Goal: Find specific page/section: Find specific page/section

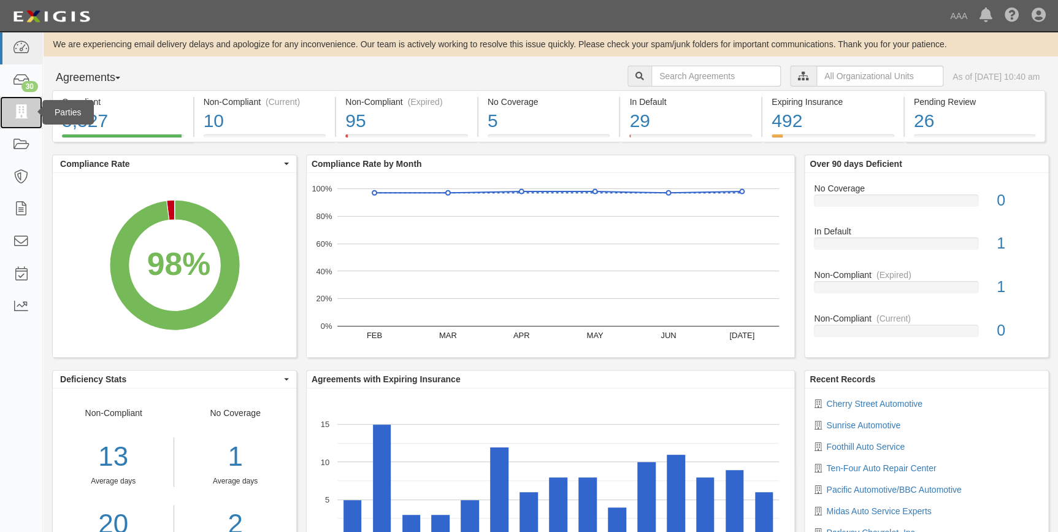
click at [18, 107] on icon at bounding box center [20, 113] width 17 height 14
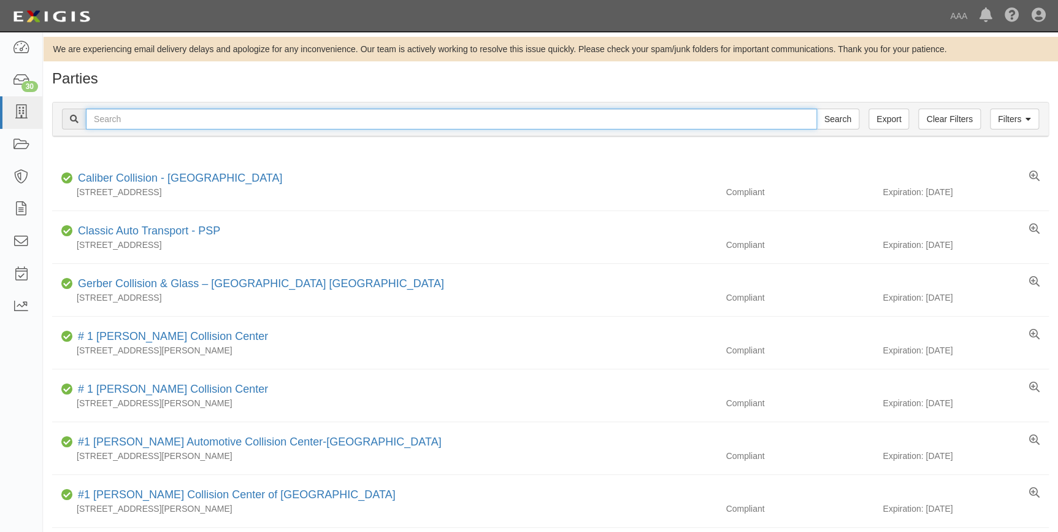
click at [241, 121] on input "text" at bounding box center [451, 119] width 731 height 21
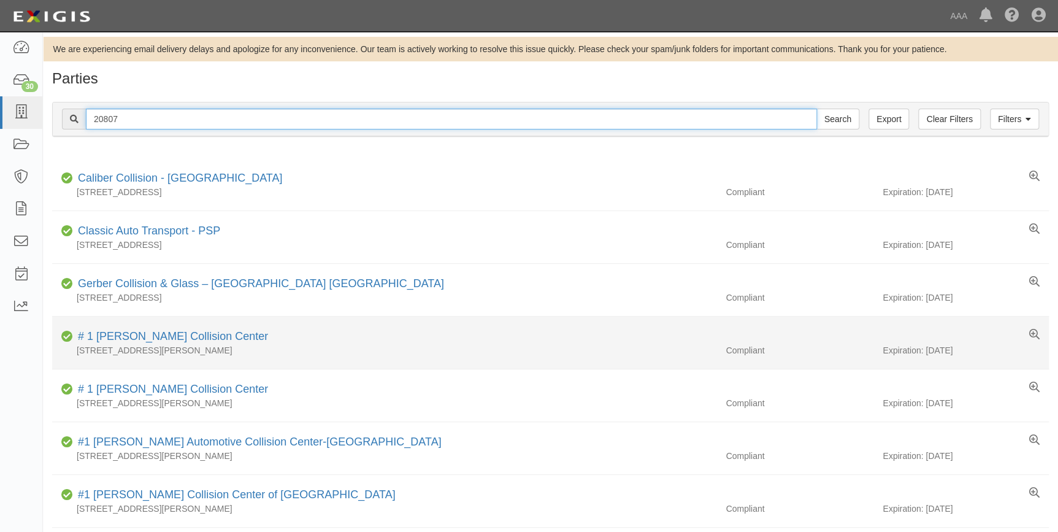
type input "20807"
click at [817, 109] on input "Search" at bounding box center [838, 119] width 43 height 21
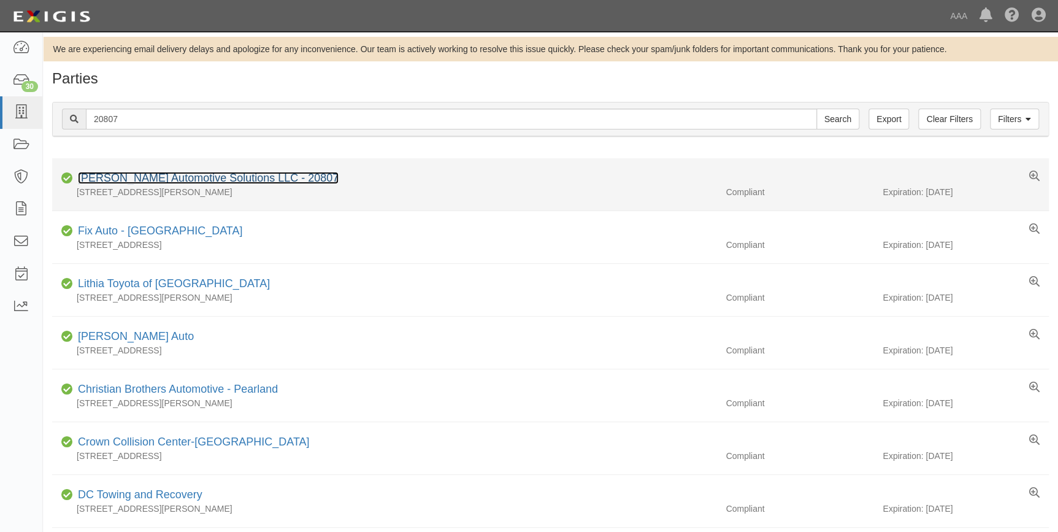
click at [264, 178] on link "Gladney Automotive Solutions LLC - 20807" at bounding box center [208, 178] width 261 height 12
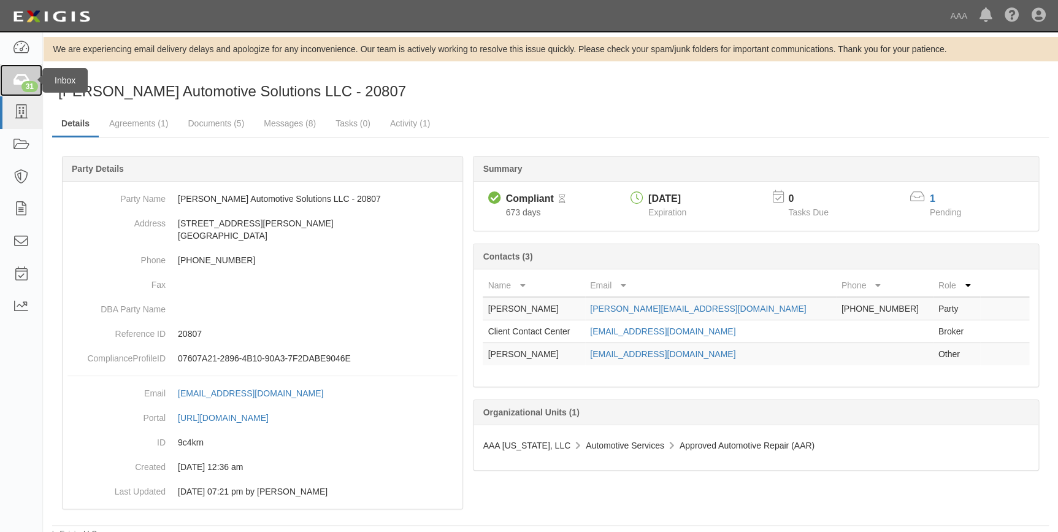
click at [26, 84] on div "31" at bounding box center [29, 86] width 17 height 11
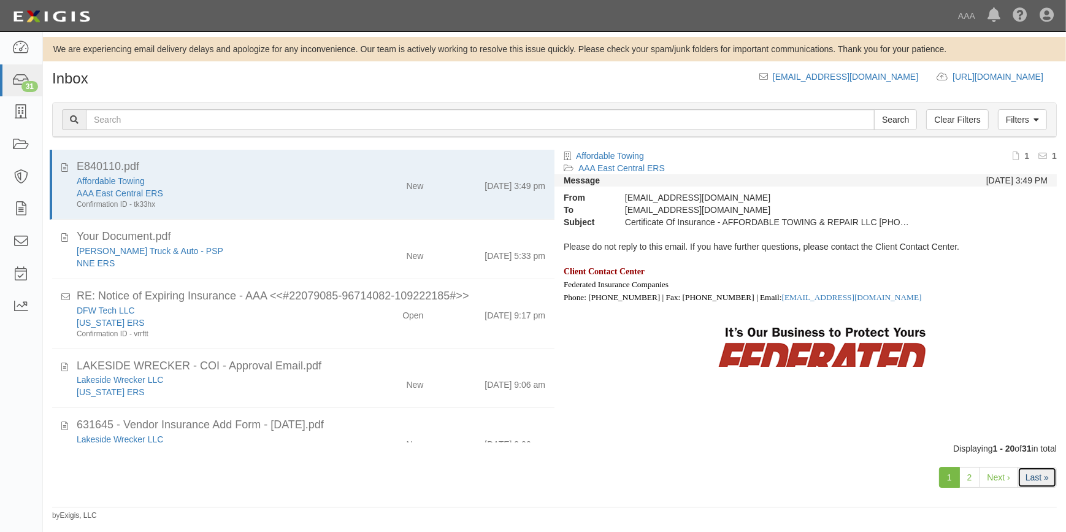
click at [1031, 475] on link "Last »" at bounding box center [1037, 477] width 39 height 21
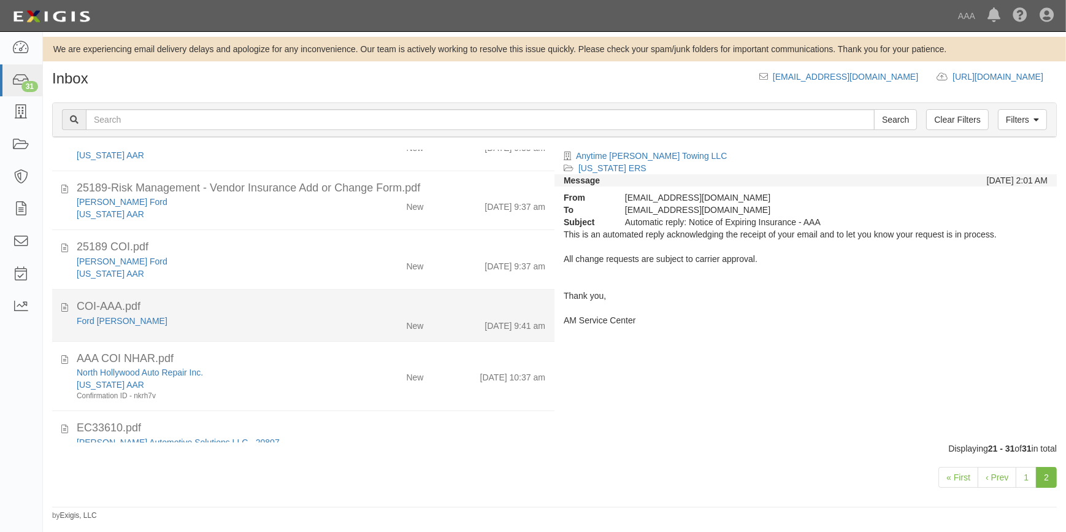
scroll to position [331, 0]
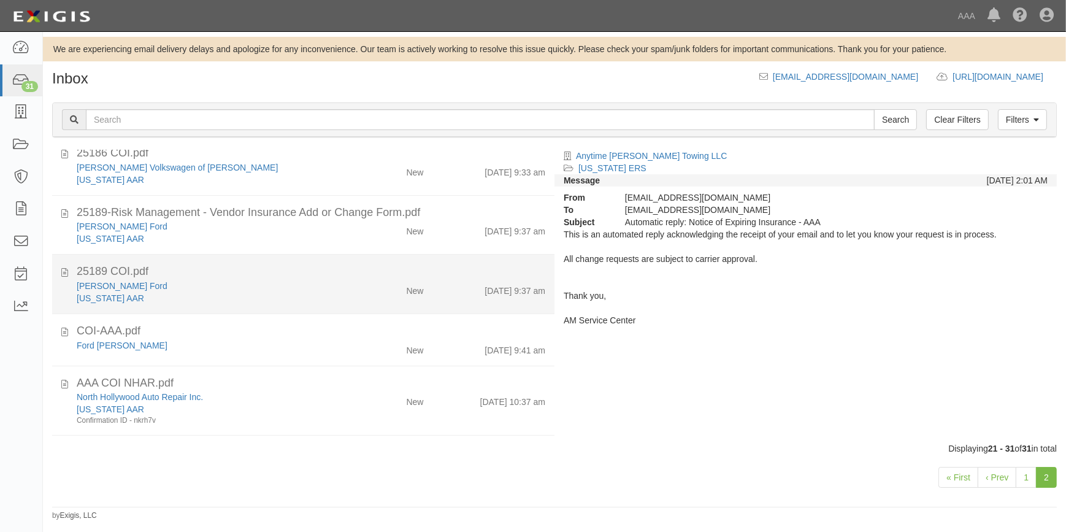
click at [244, 339] on div "Bob Tomes Ford" at bounding box center [210, 345] width 266 height 12
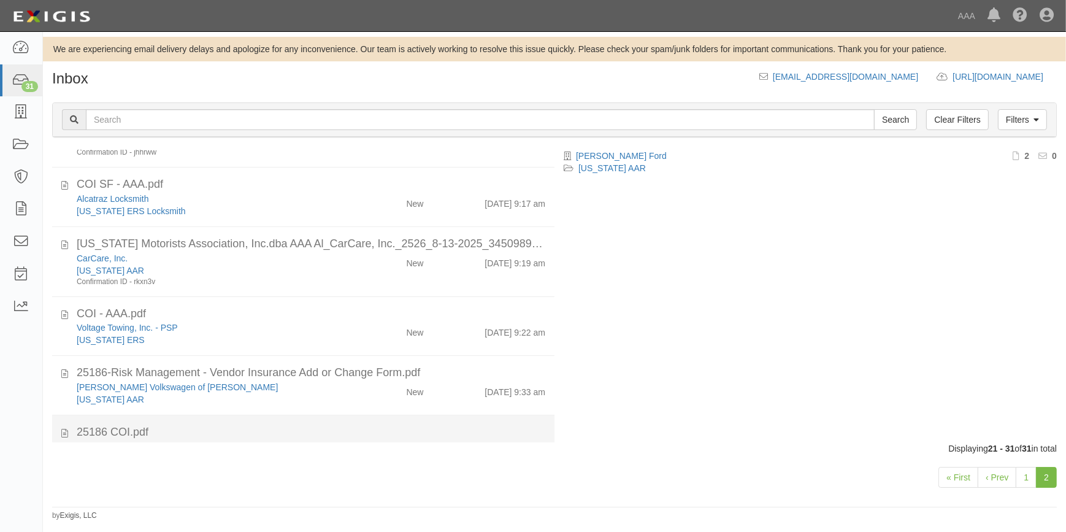
scroll to position [0, 0]
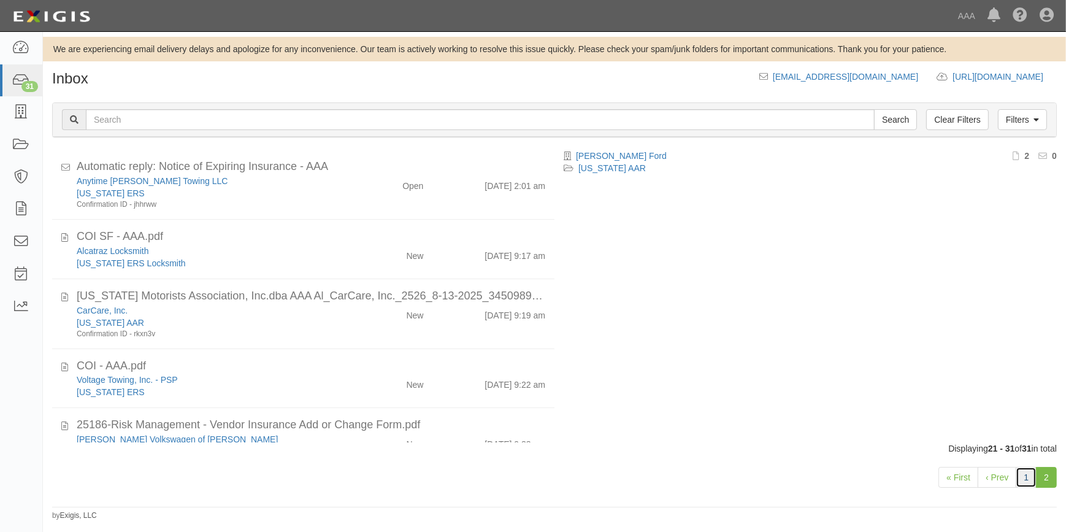
click at [1025, 475] on link "1" at bounding box center [1026, 477] width 21 height 21
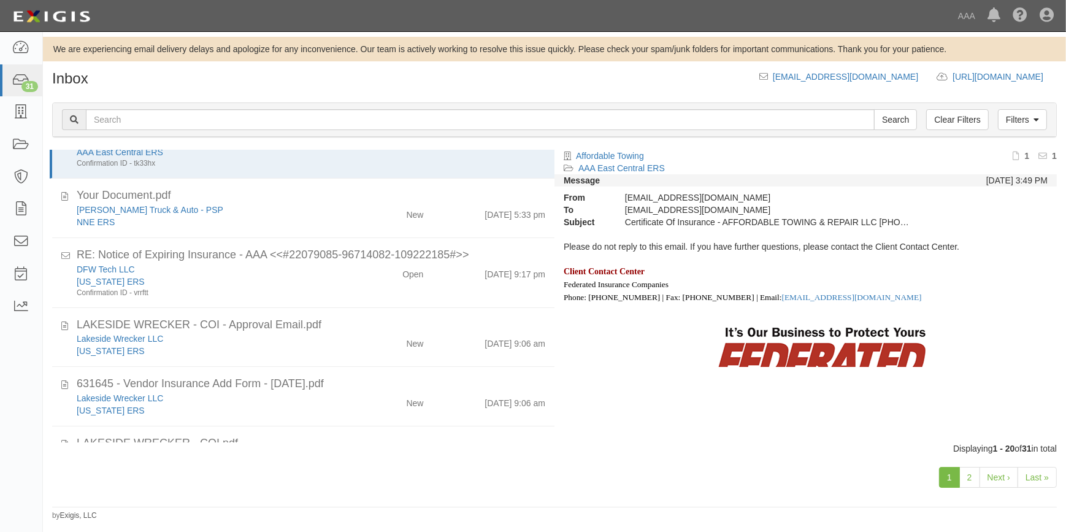
scroll to position [31, 0]
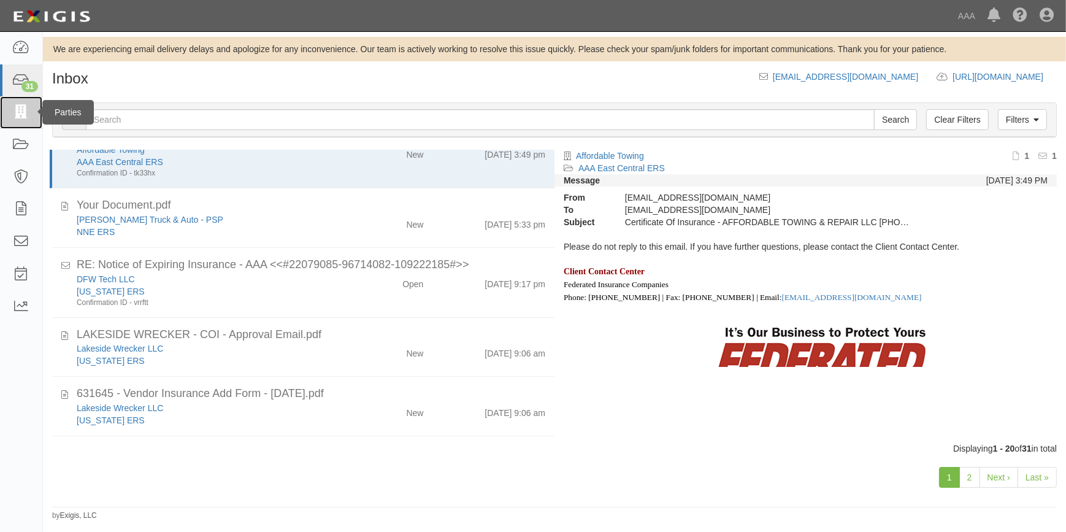
click at [25, 123] on link at bounding box center [21, 112] width 42 height 33
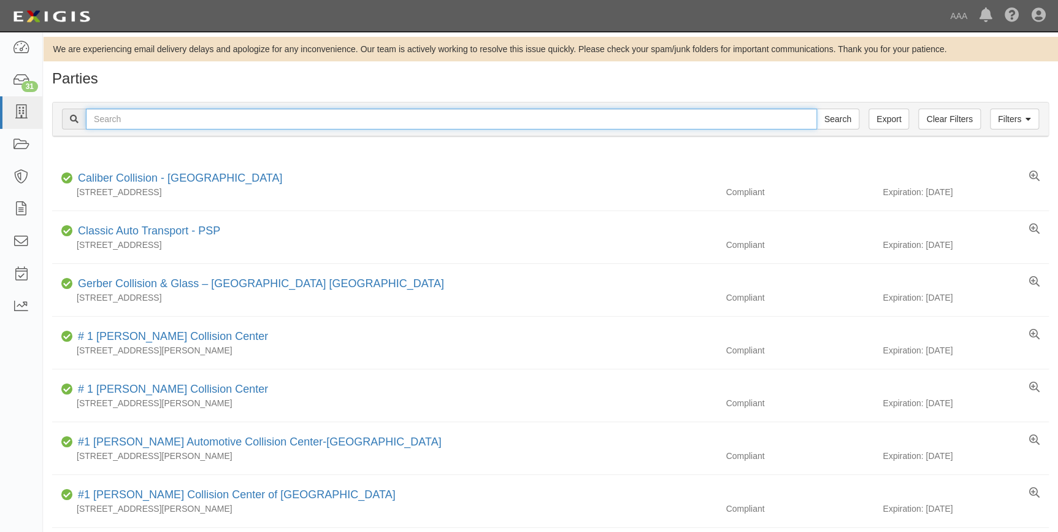
click at [167, 114] on input "text" at bounding box center [451, 119] width 731 height 21
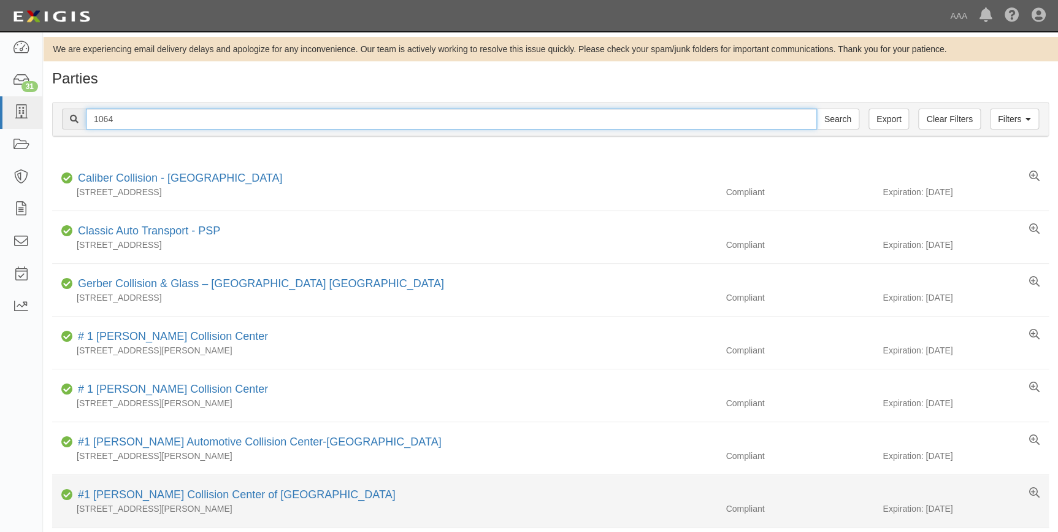
type input "1064"
click at [817, 109] on input "Search" at bounding box center [838, 119] width 43 height 21
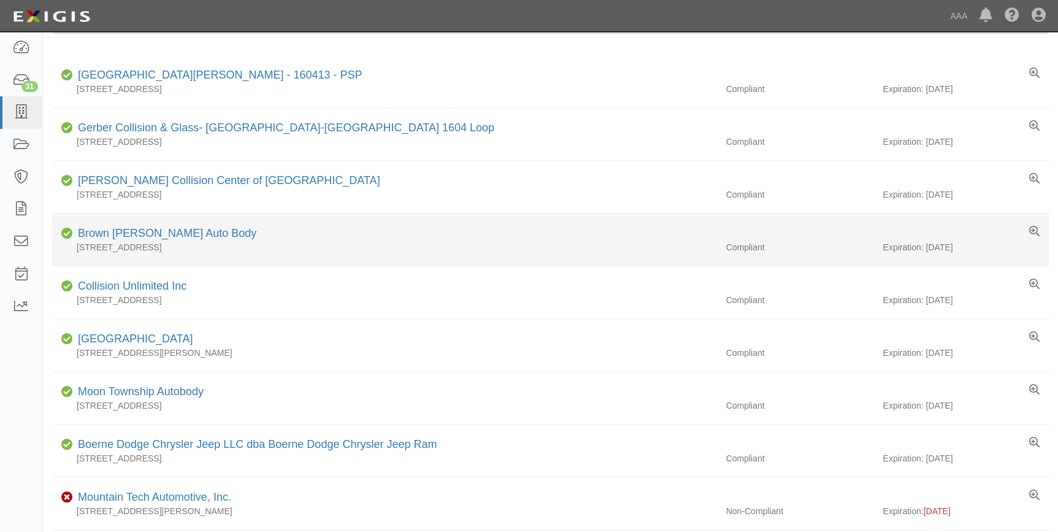
scroll to position [167, 0]
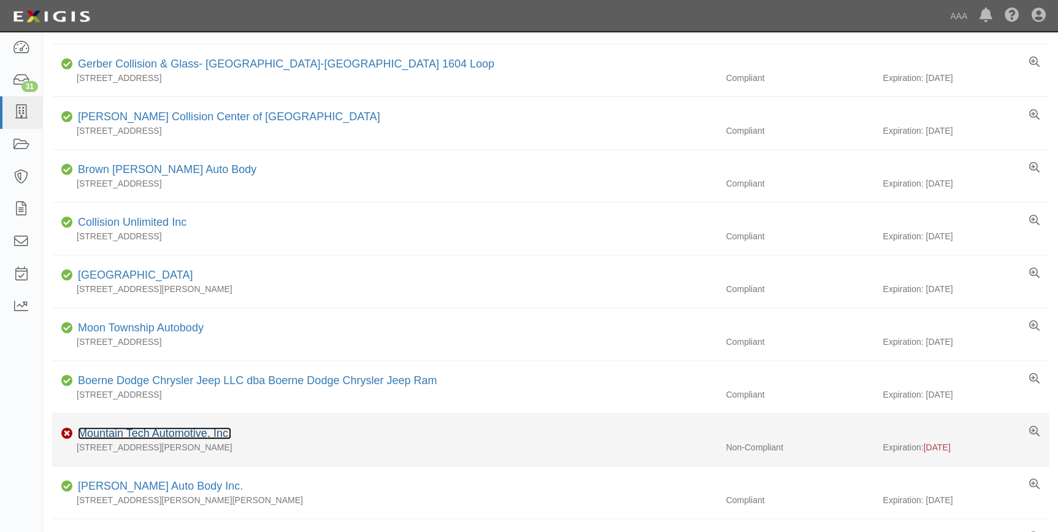
click at [160, 431] on link "Mountain Tech Automotive, Inc." at bounding box center [154, 433] width 153 height 12
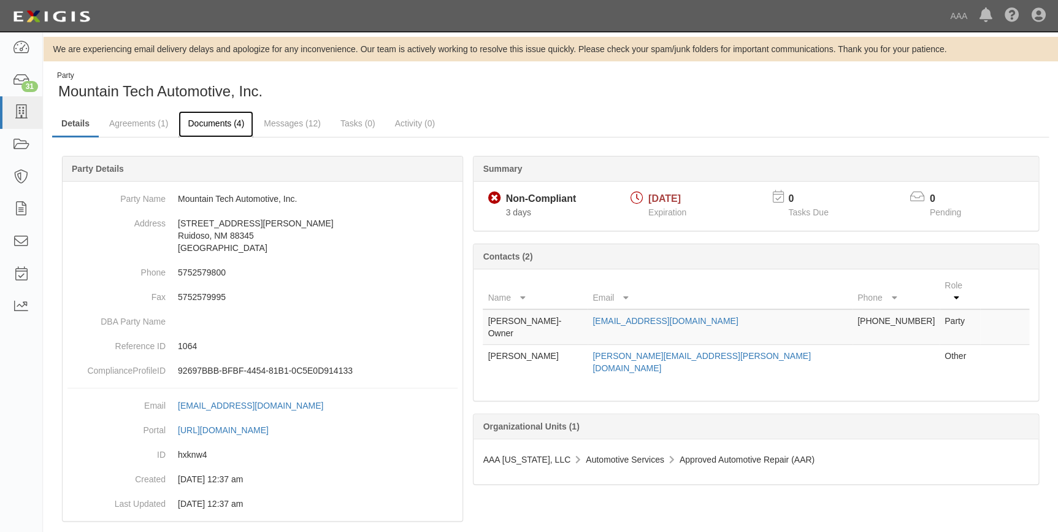
click at [208, 123] on link "Documents (4)" at bounding box center [216, 124] width 75 height 26
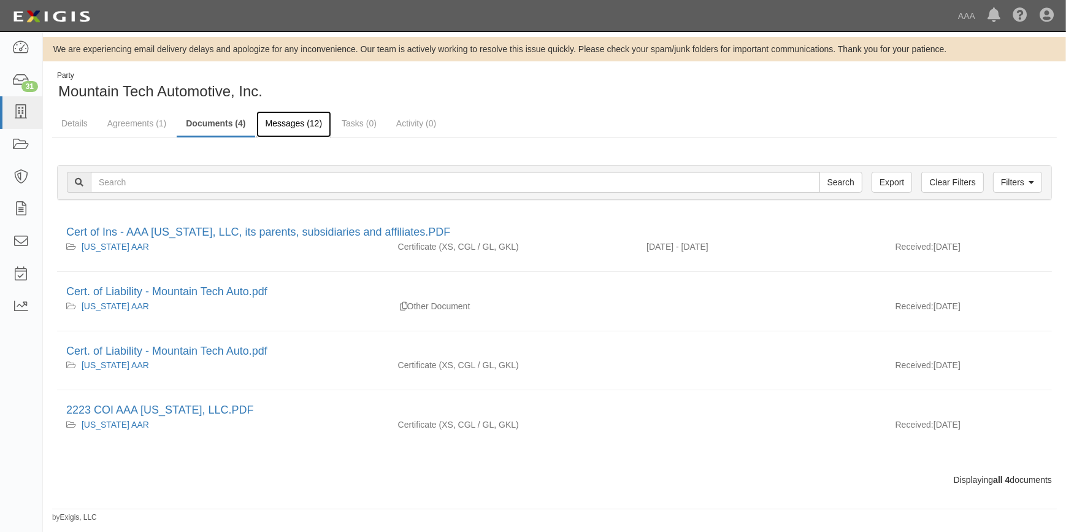
click at [266, 117] on link "Messages (12)" at bounding box center [293, 124] width 75 height 26
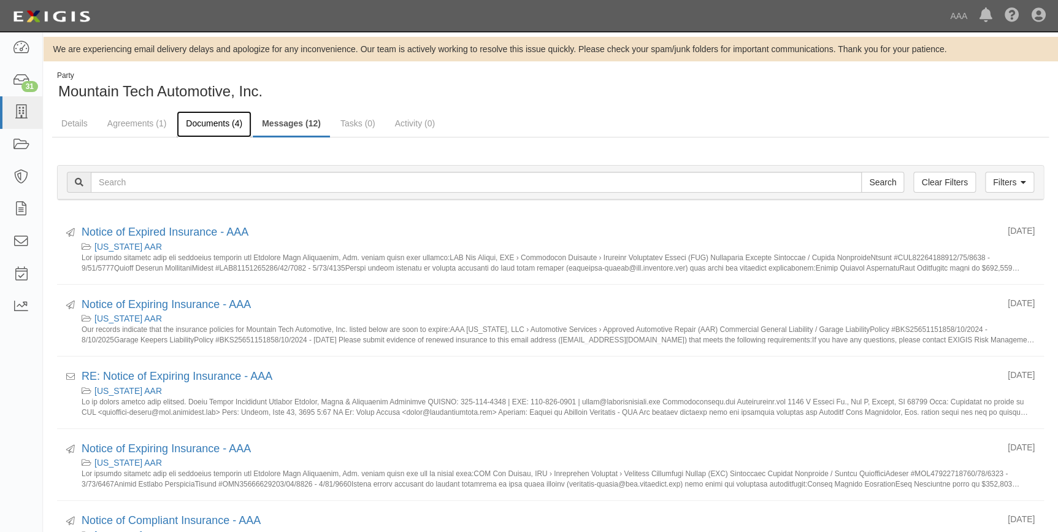
click at [206, 125] on link "Documents (4)" at bounding box center [214, 124] width 75 height 26
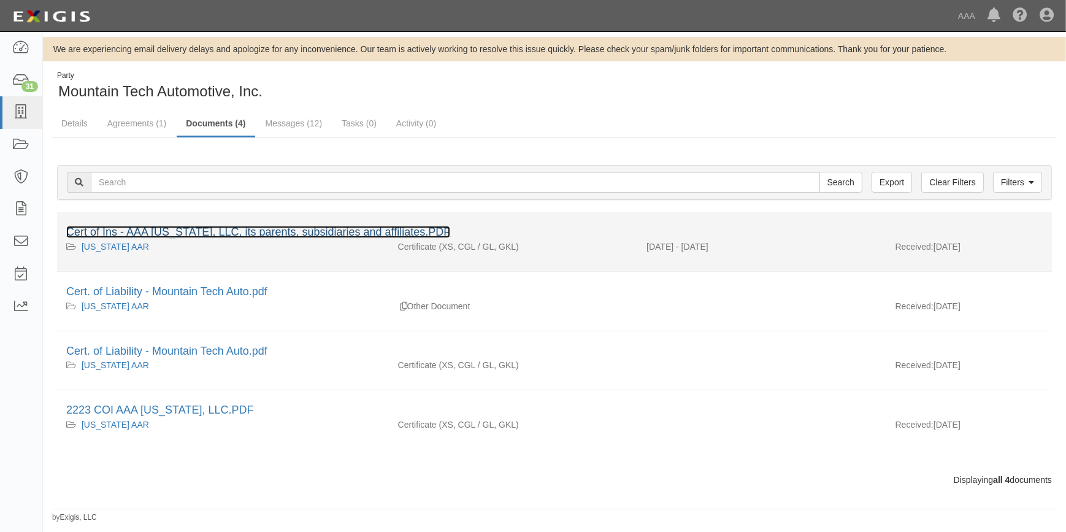
click at [212, 227] on link "Cert of Ins - AAA [US_STATE], LLC, its parents, subsidiaries and affiliates.PDF" at bounding box center [258, 232] width 384 height 12
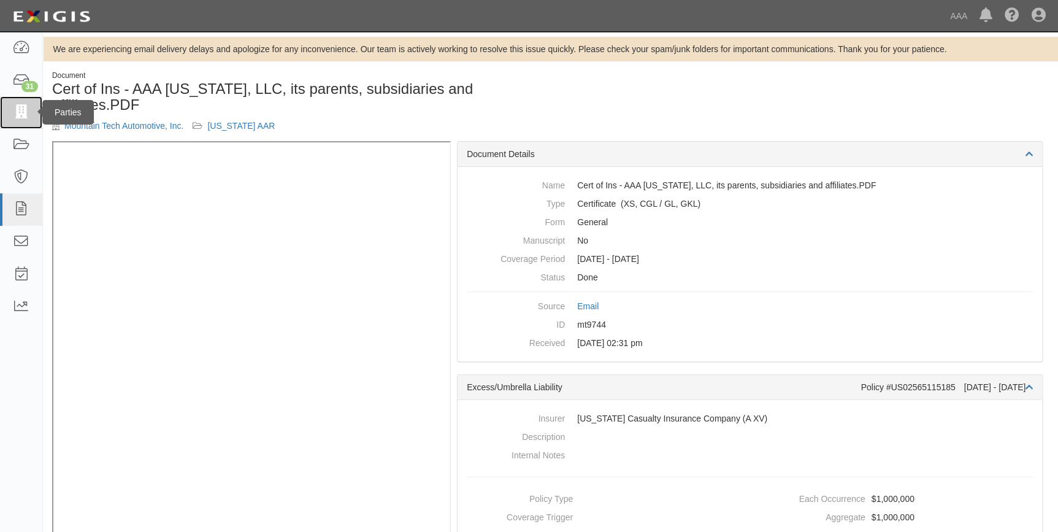
click at [18, 107] on icon at bounding box center [20, 113] width 17 height 14
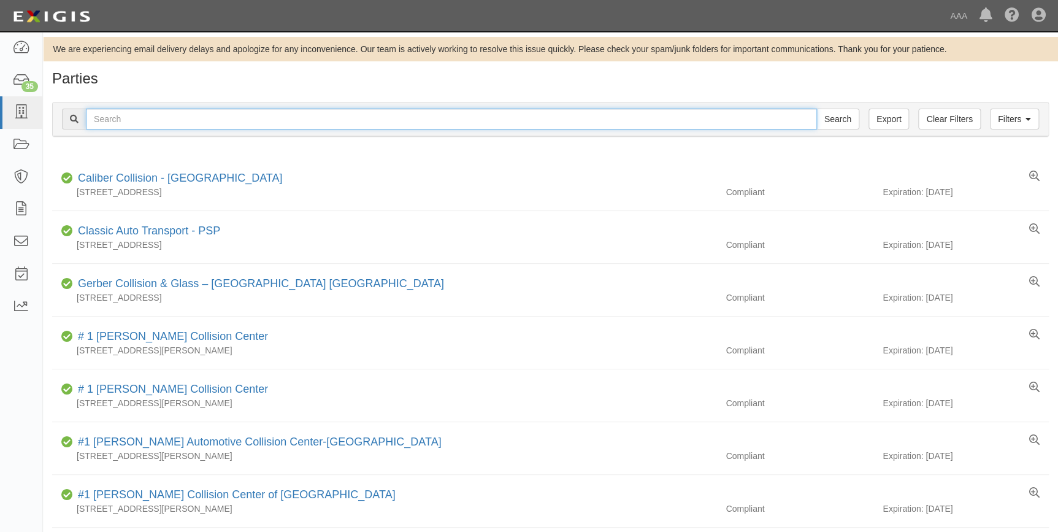
click at [192, 115] on input "text" at bounding box center [451, 119] width 731 height 21
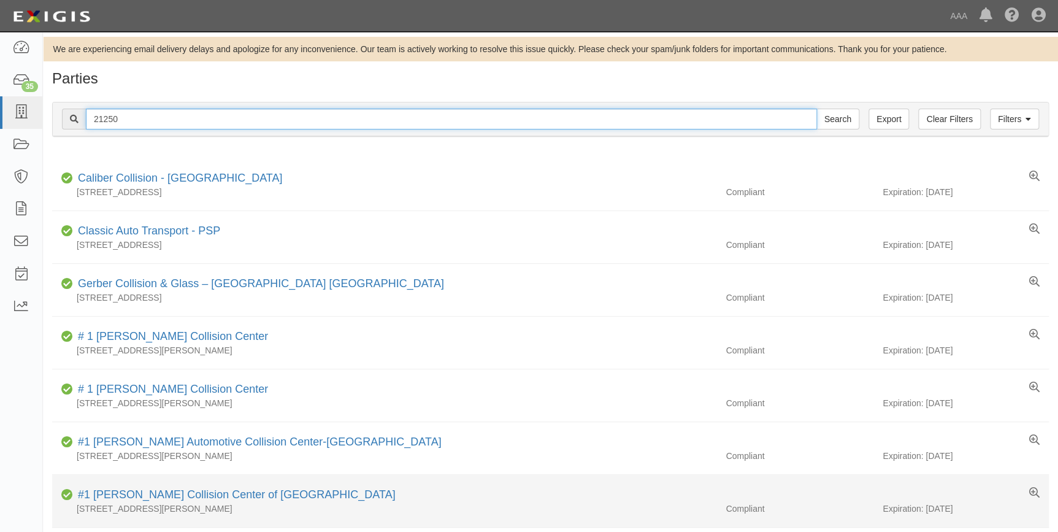
type input "21250"
click at [817, 109] on input "Search" at bounding box center [838, 119] width 43 height 21
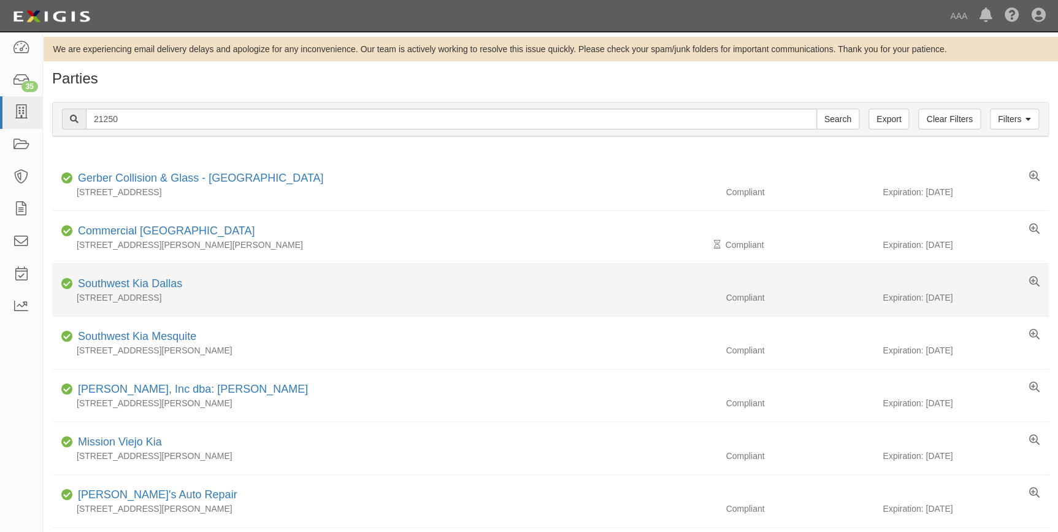
scroll to position [55, 0]
